Goal: Information Seeking & Learning: Learn about a topic

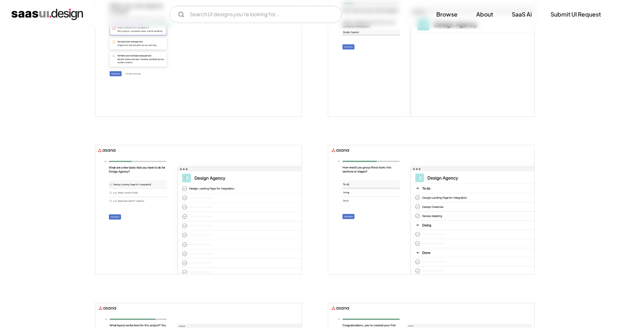
scroll to position [139, 0]
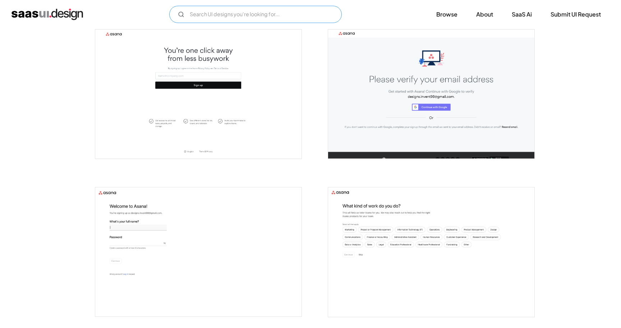
click at [275, 16] on input "Email Form" at bounding box center [255, 14] width 172 height 17
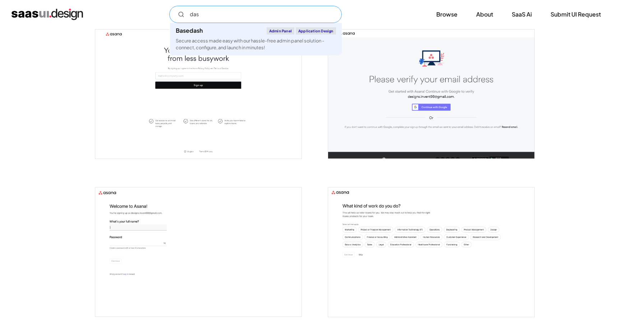
type input "das"
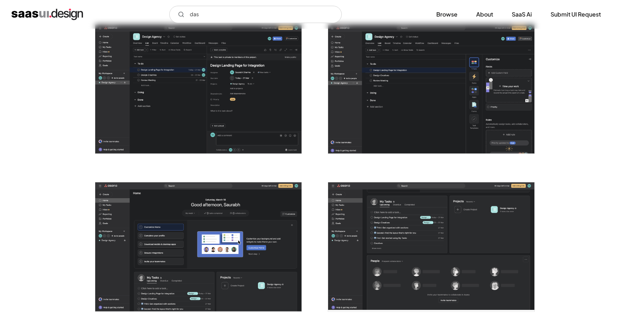
scroll to position [1407, 0]
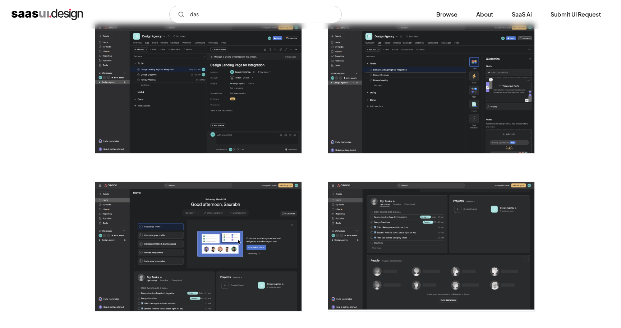
click at [160, 259] on img "open lightbox" at bounding box center [198, 246] width 206 height 129
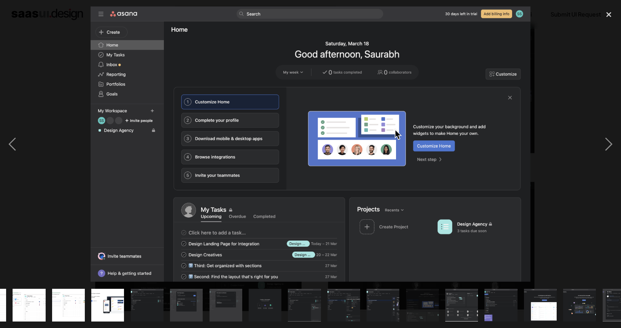
scroll to position [0, 329]
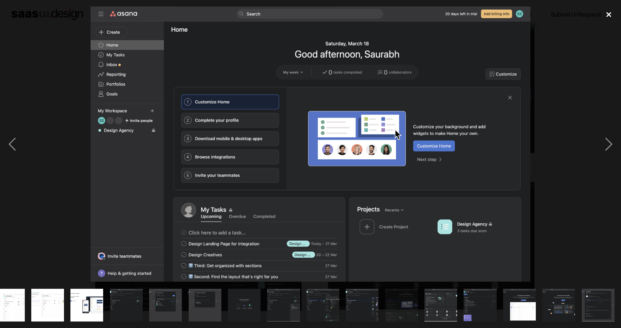
click at [612, 13] on div "close lightbox" at bounding box center [609, 14] width 24 height 16
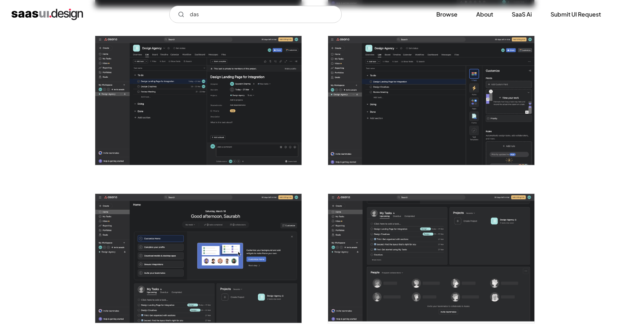
scroll to position [1400, 0]
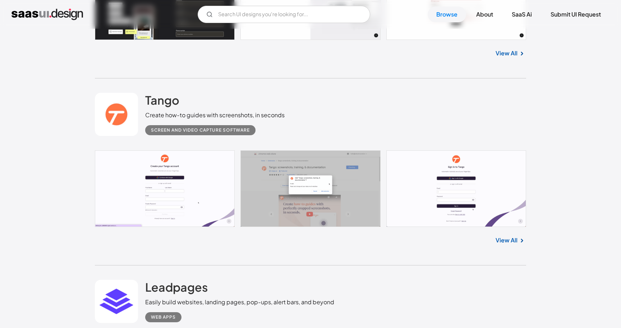
scroll to position [1329, 0]
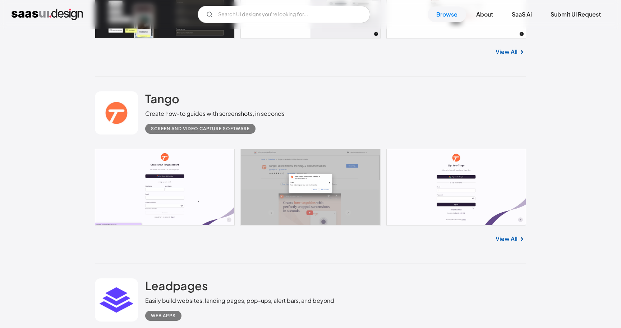
click at [512, 235] on link "View All" at bounding box center [507, 238] width 22 height 9
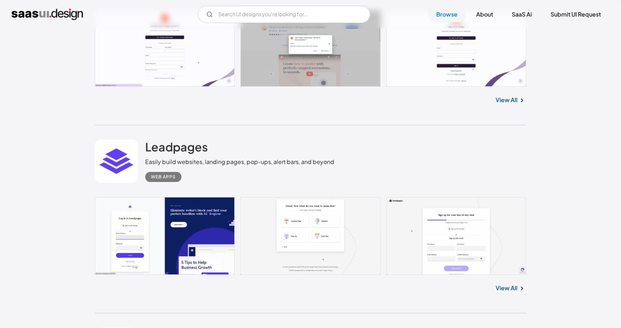
scroll to position [1474, 0]
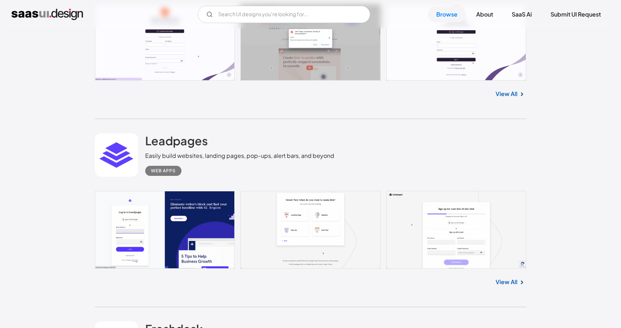
click at [497, 280] on link "View All" at bounding box center [507, 281] width 22 height 9
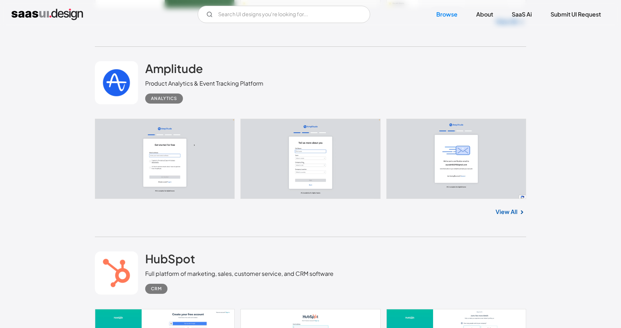
scroll to position [3082, 0]
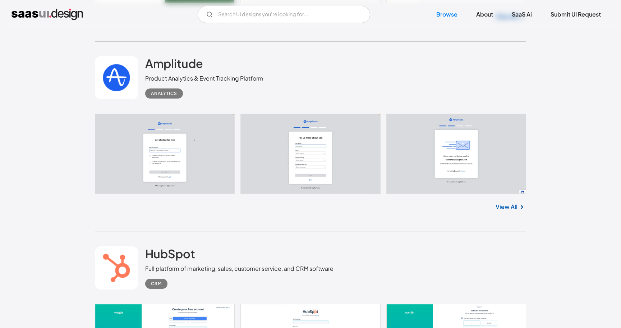
click at [506, 211] on link "View All" at bounding box center [507, 206] width 22 height 9
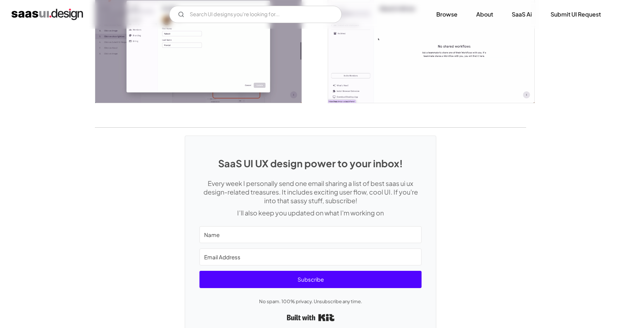
scroll to position [1589, 0]
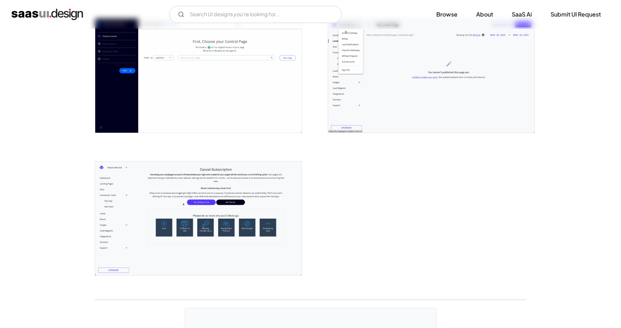
scroll to position [1688, 0]
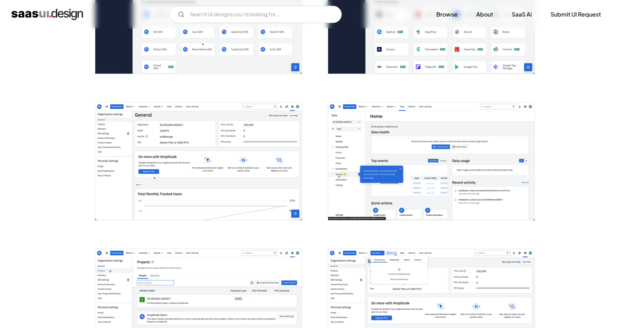
scroll to position [651, 0]
click at [289, 126] on img "open lightbox" at bounding box center [198, 161] width 206 height 118
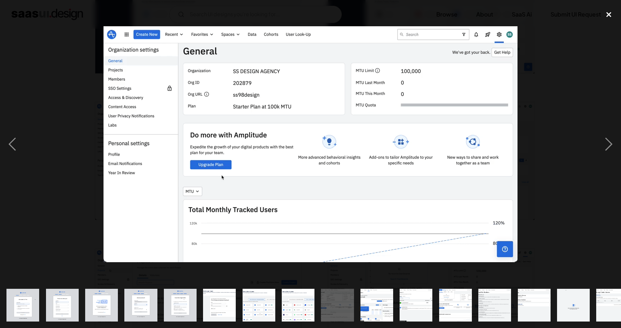
click at [610, 15] on div "close lightbox" at bounding box center [609, 14] width 24 height 16
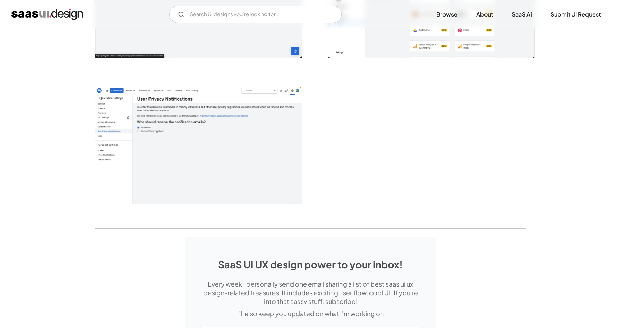
scroll to position [1693, 0]
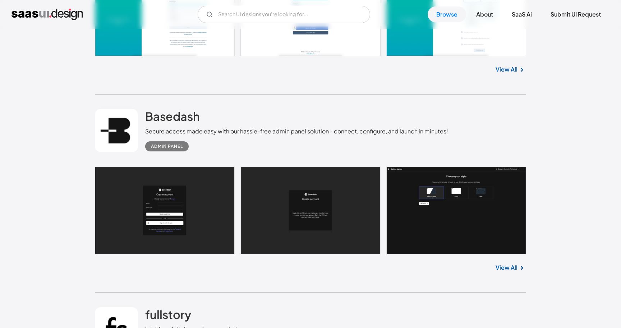
scroll to position [3407, 0]
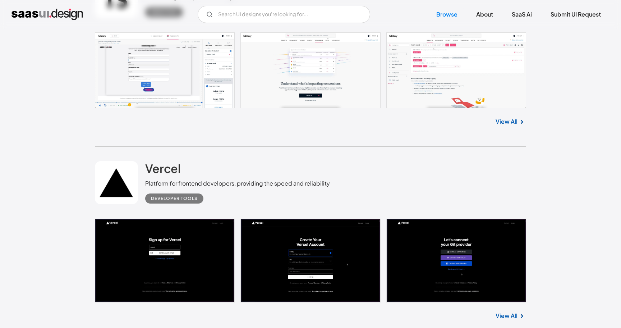
scroll to position [3753, 0]
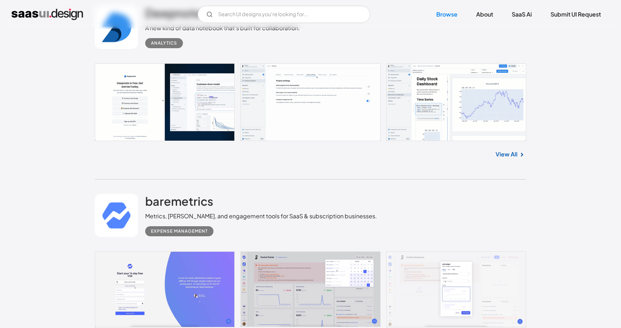
scroll to position [4115, 0]
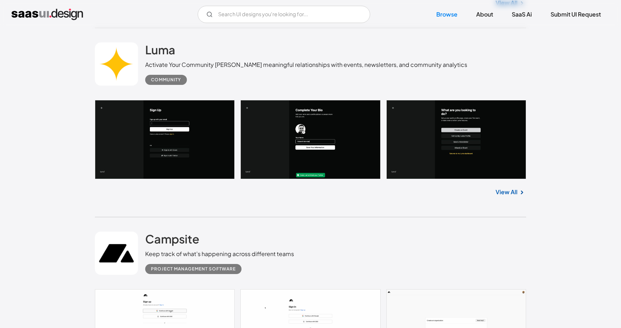
scroll to position [4815, 0]
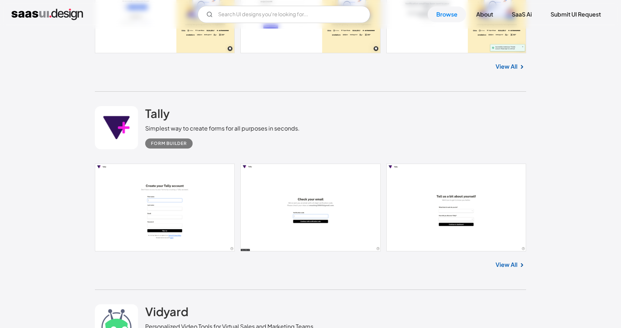
scroll to position [5302, 0]
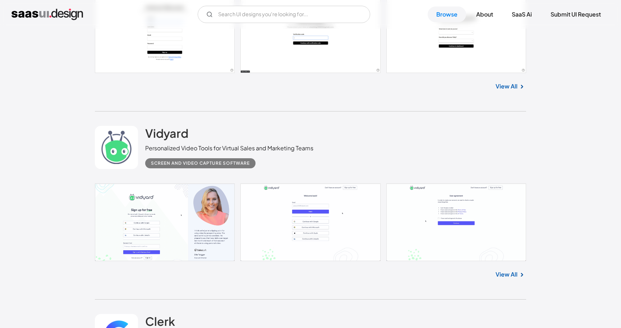
scroll to position [5489, 0]
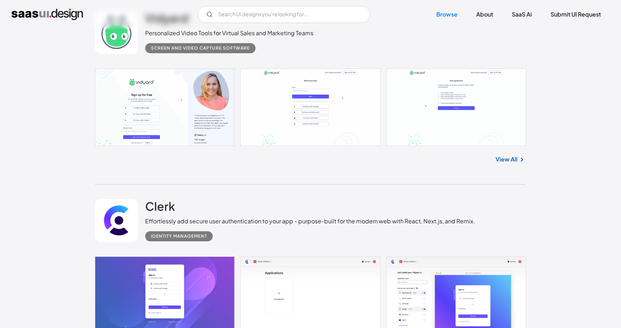
scroll to position [5607, 0]
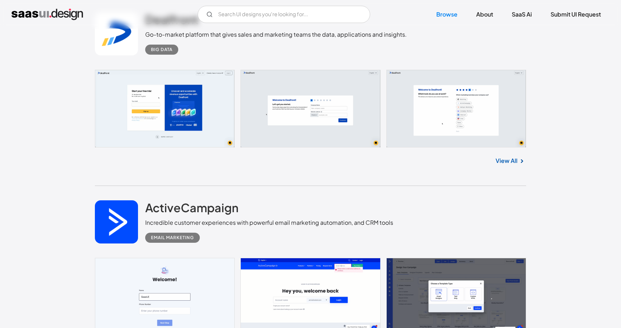
scroll to position [6361, 0]
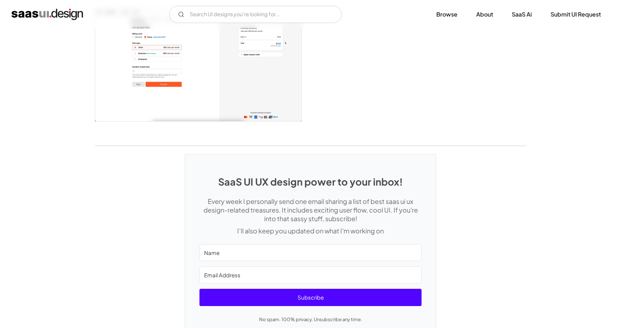
scroll to position [1851, 0]
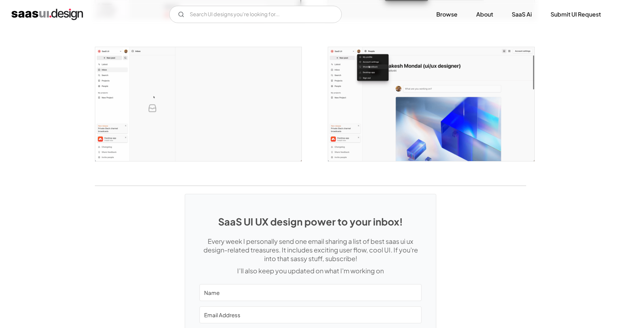
scroll to position [1557, 0]
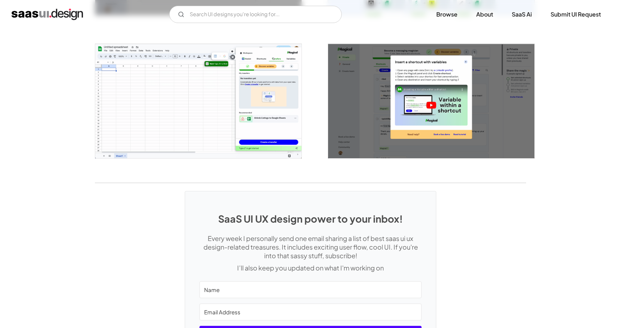
scroll to position [1560, 0]
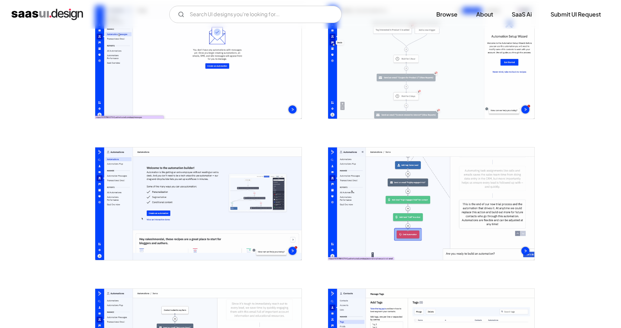
scroll to position [1466, 0]
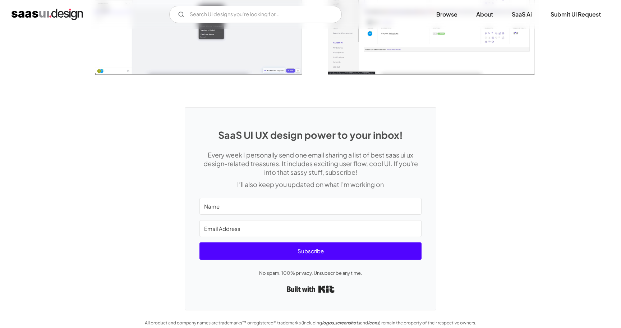
scroll to position [1613, 0]
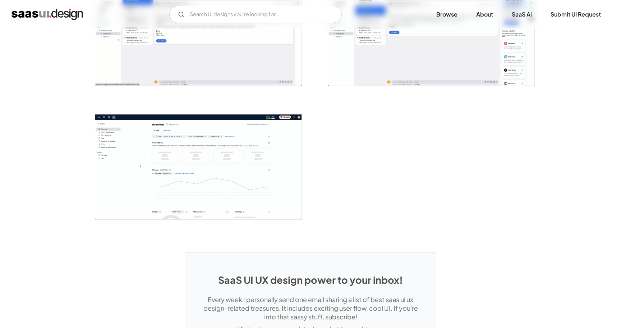
scroll to position [1658, 0]
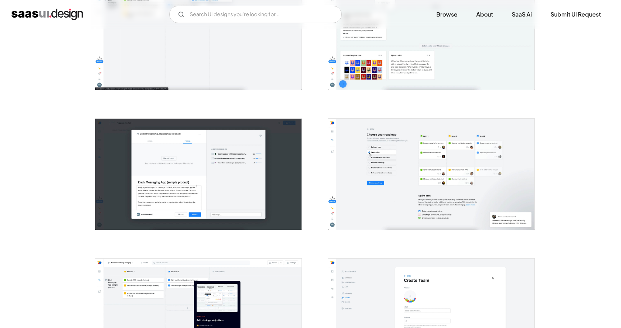
scroll to position [747, 0]
